Goal: Information Seeking & Learning: Find specific fact

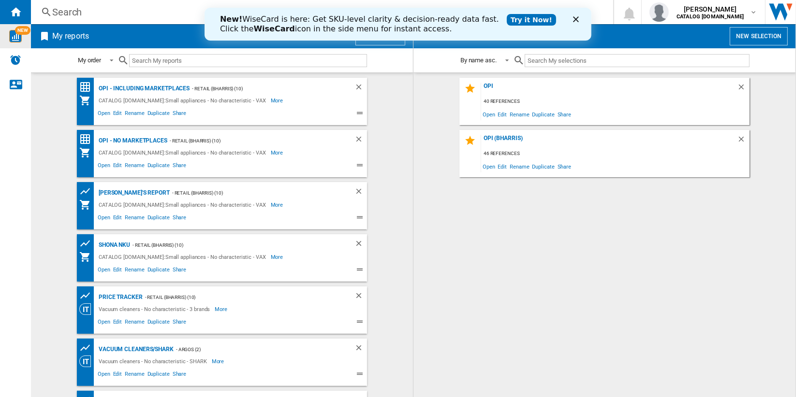
click at [15, 31] on span "NEW" at bounding box center [22, 30] width 15 height 9
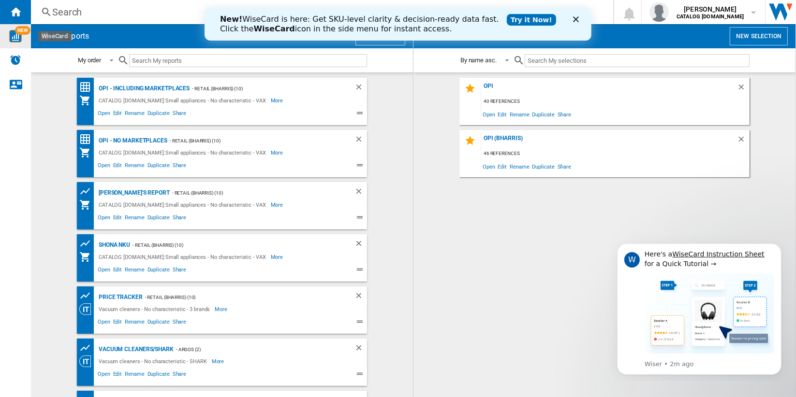
click at [68, 11] on div "Search" at bounding box center [320, 12] width 536 height 14
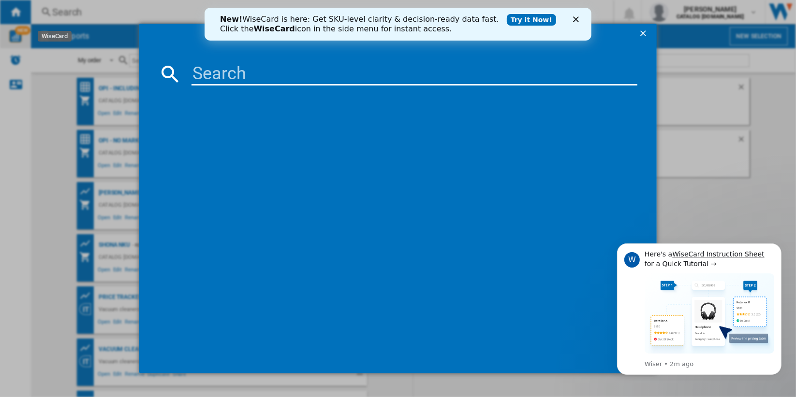
click at [220, 70] on input at bounding box center [414, 73] width 446 height 23
paste input "VAX 143257 BLACK"
type input "VAX 143257 BLACK"
click at [575, 20] on icon "Close" at bounding box center [575, 19] width 6 height 6
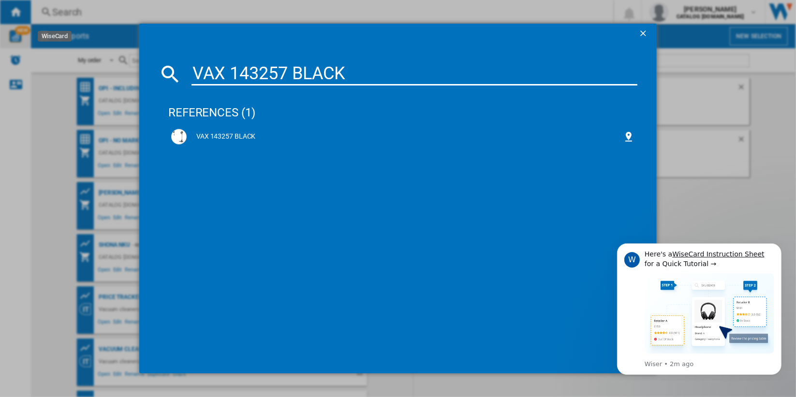
click at [394, 70] on input "VAX 143257 BLACK" at bounding box center [414, 73] width 446 height 23
